Goal: Information Seeking & Learning: Learn about a topic

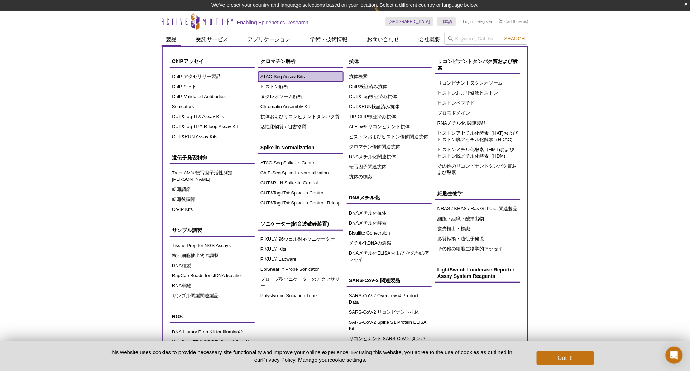
click at [270, 79] on link "ATAC-Seq Assay Kits" at bounding box center [300, 77] width 85 height 10
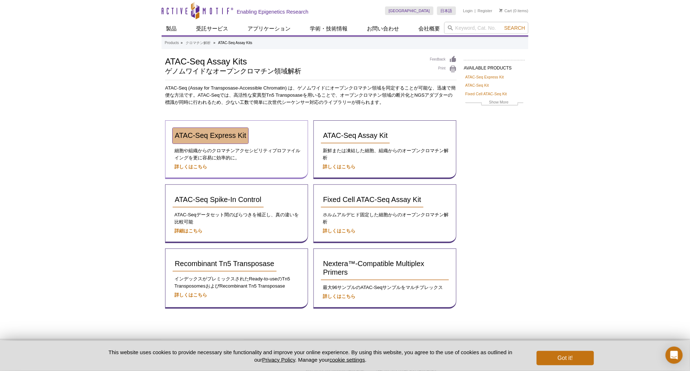
click at [194, 139] on link "ATAC-Seq Express Kit" at bounding box center [211, 136] width 76 height 16
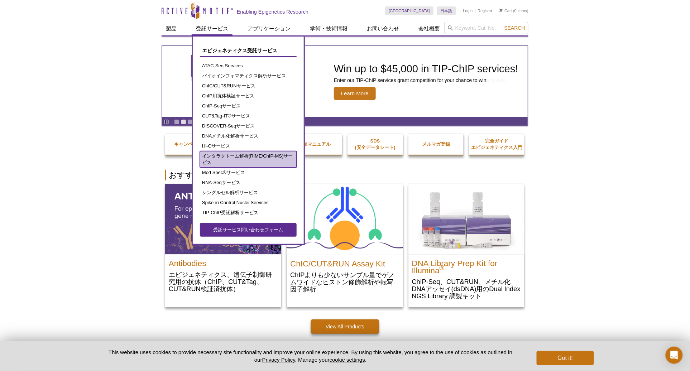
click at [224, 151] on link "インタラクトーム解析(RIME/ChIP-MS)サービス" at bounding box center [248, 159] width 97 height 16
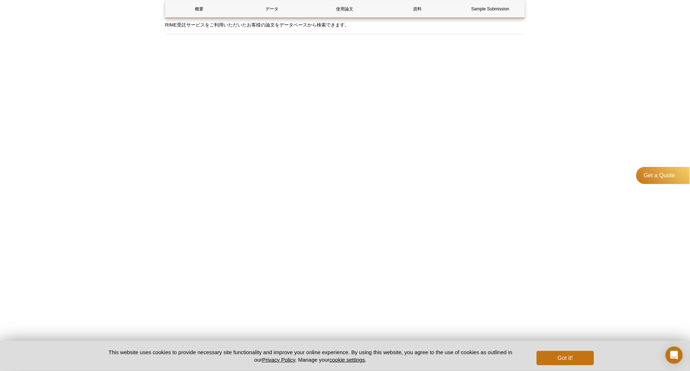
scroll to position [1553, 0]
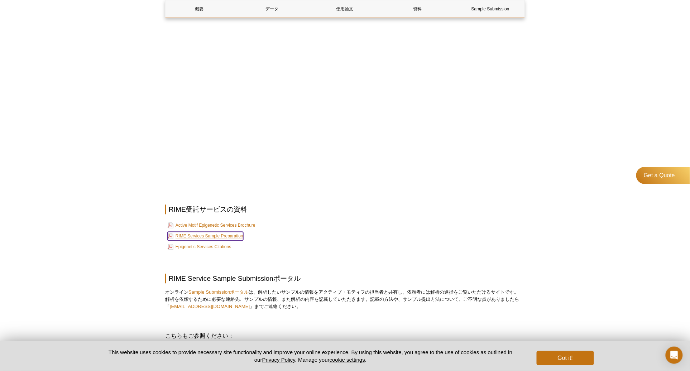
click at [201, 236] on link "RIME Services Sample Preparation" at bounding box center [206, 236] width 76 height 9
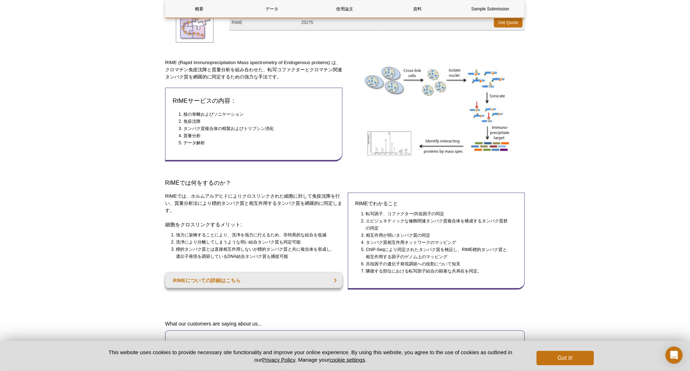
scroll to position [0, 0]
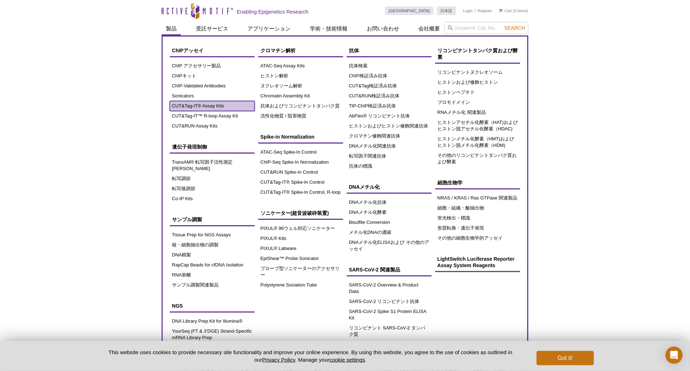
click at [199, 104] on link "CUT&Tag-IT® Assay Kits" at bounding box center [212, 106] width 85 height 10
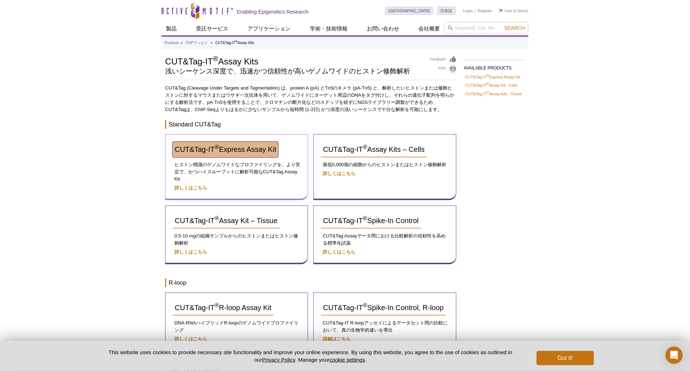
click at [233, 149] on span "CUT&Tag-IT ® Express Assay Kit" at bounding box center [225, 150] width 101 height 8
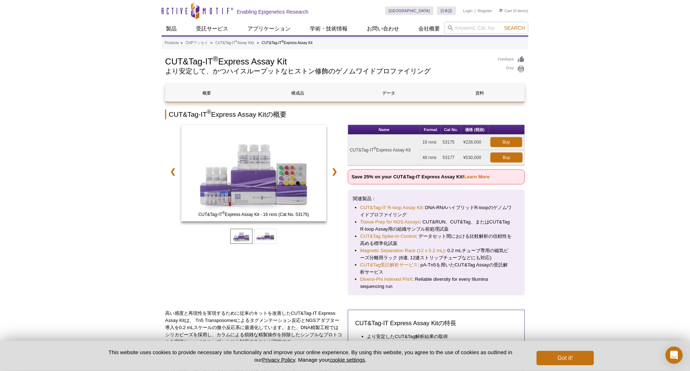
drag, startPoint x: 296, startPoint y: 60, endPoint x: 156, endPoint y: 65, distance: 139.9
copy h1 "CUT&Tag-IT ® Express Assay Kit"
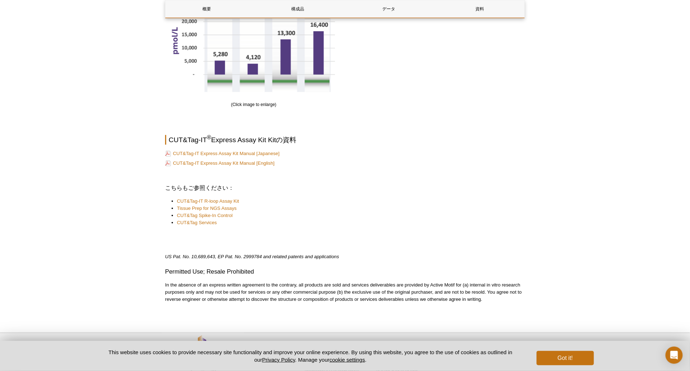
scroll to position [1085, 0]
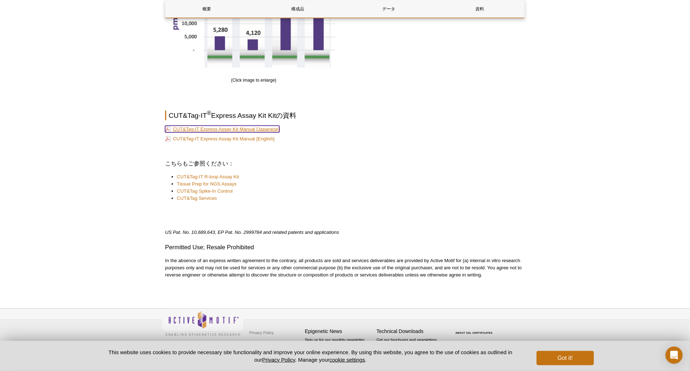
click at [262, 130] on link "CUT&Tag-IT Express Assay Kit Manual [Japanese]" at bounding box center [222, 129] width 114 height 7
click at [220, 130] on link "CUT&Tag-IT Express Assay Kit Manual [Japanese]" at bounding box center [222, 129] width 114 height 7
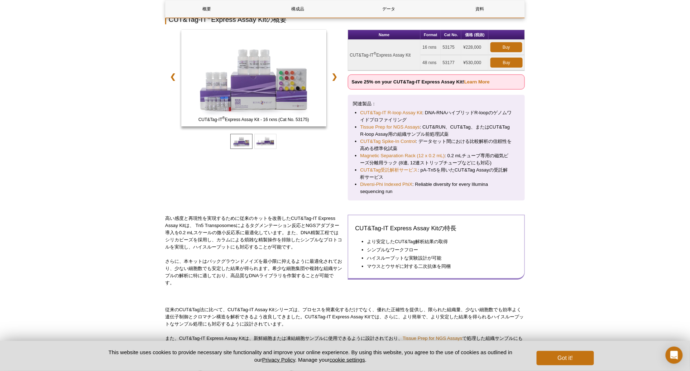
scroll to position [89, 0]
